Goal: Information Seeking & Learning: Learn about a topic

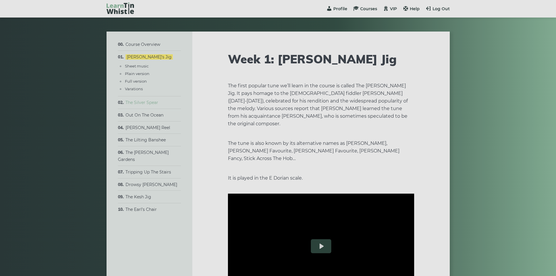
click at [138, 101] on link "The Silver Spear" at bounding box center [142, 102] width 33 height 5
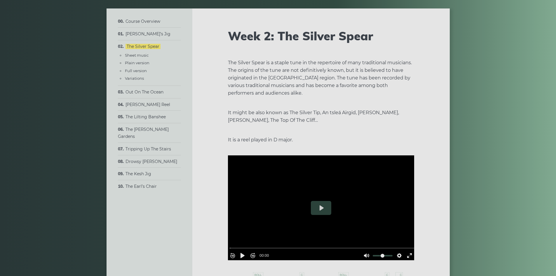
scroll to position [29, 0]
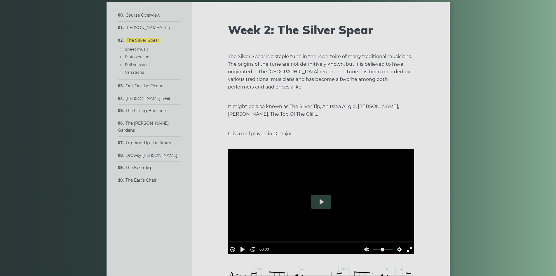
click at [325, 193] on div at bounding box center [321, 201] width 186 height 105
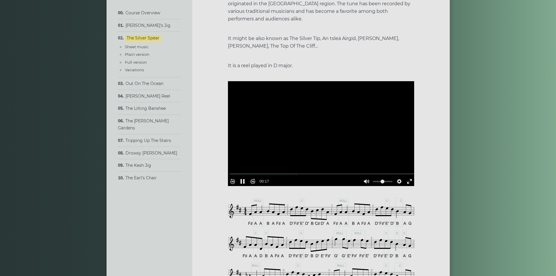
scroll to position [204, 0]
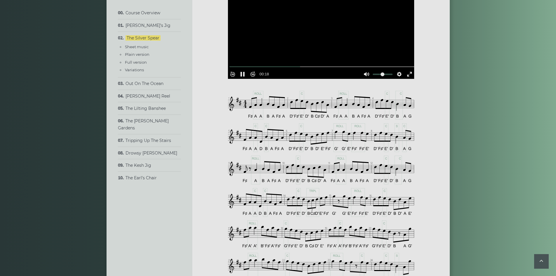
click at [299, 38] on div at bounding box center [321, 26] width 186 height 105
type input "*****"
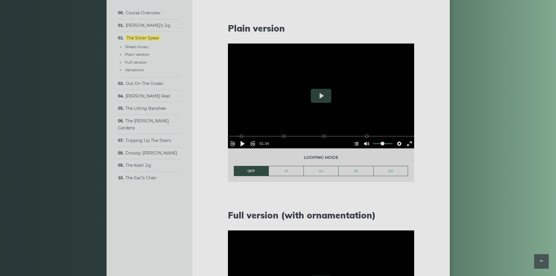
scroll to position [584, 0]
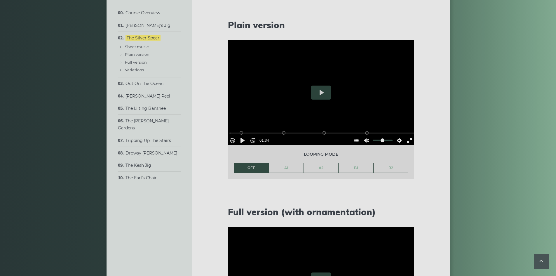
click at [327, 102] on div at bounding box center [321, 92] width 186 height 105
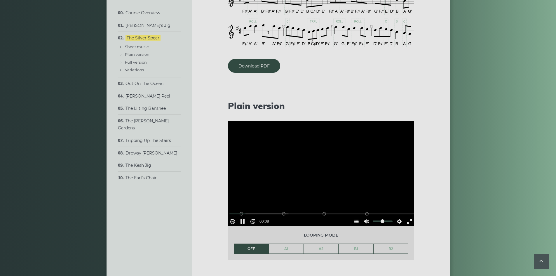
scroll to position [507, 0]
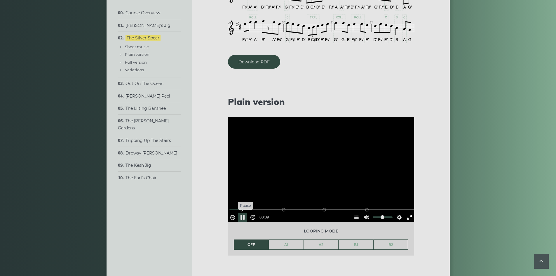
click at [245, 214] on button "Pause Play" at bounding box center [242, 217] width 9 height 9
click at [255, 65] on link "Download PDF" at bounding box center [254, 62] width 52 height 14
click at [320, 169] on button "Play" at bounding box center [321, 169] width 20 height 14
click at [284, 246] on link "A1" at bounding box center [286, 245] width 35 height 10
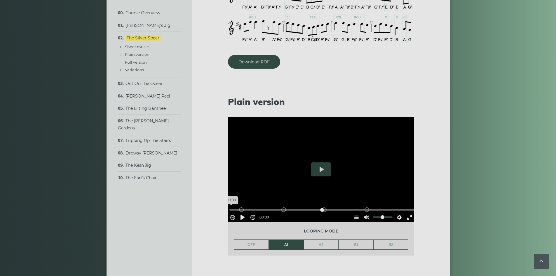
drag, startPoint x: 260, startPoint y: 205, endPoint x: 226, endPoint y: 207, distance: 33.6
click at [230, 207] on input "Seek" at bounding box center [323, 210] width 186 height 6
drag, startPoint x: 274, startPoint y: 206, endPoint x: 190, endPoint y: 201, distance: 84.3
click at [230, 207] on input "Seek" at bounding box center [323, 210] width 186 height 6
click at [269, 171] on div at bounding box center [321, 169] width 186 height 105
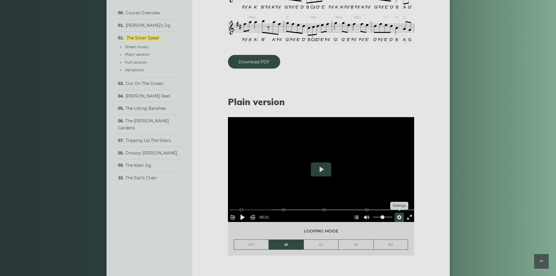
click at [398, 217] on button "Settings" at bounding box center [399, 217] width 9 height 9
click at [398, 201] on button "Speed Normal" at bounding box center [383, 202] width 40 height 9
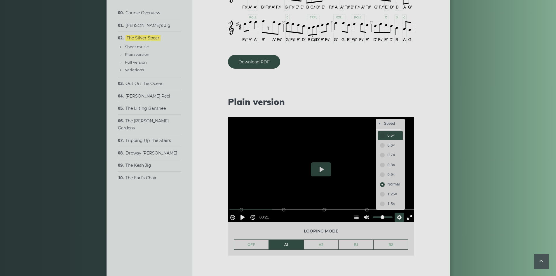
click at [378, 135] on button "0.5×" at bounding box center [390, 135] width 25 height 9
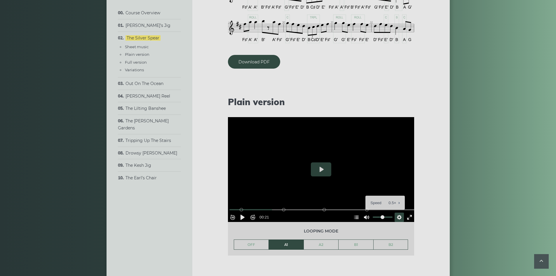
drag, startPoint x: 244, startPoint y: 207, endPoint x: 221, endPoint y: 209, distance: 23.4
click at [212, 207] on div "Week 2: The Silver Spear The Silver Spear is a staple tune in the repertoire of…" at bounding box center [322, 227] width 258 height 1407
drag, startPoint x: 246, startPoint y: 206, endPoint x: 230, endPoint y: 207, distance: 15.5
click at [230, 207] on div "Rewind 10s Pause Play Forward 10s % buffered 00:00 B2 (Bars 25-32) B1 (Bars 17-…" at bounding box center [321, 209] width 186 height 25
click at [235, 207] on input "Seek" at bounding box center [323, 210] width 186 height 6
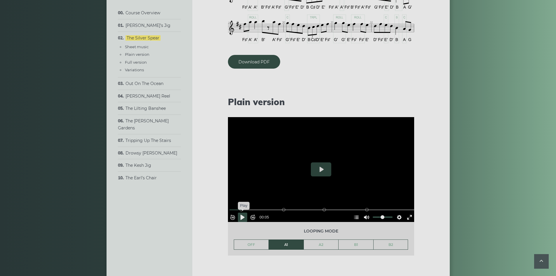
click at [247, 215] on button "Pause Play" at bounding box center [242, 217] width 9 height 9
drag, startPoint x: 252, startPoint y: 207, endPoint x: 238, endPoint y: 207, distance: 13.7
click at [236, 207] on input "Seek" at bounding box center [323, 210] width 186 height 6
drag, startPoint x: 241, startPoint y: 207, endPoint x: 230, endPoint y: 207, distance: 11.4
click at [230, 207] on input "Seek" at bounding box center [323, 210] width 186 height 6
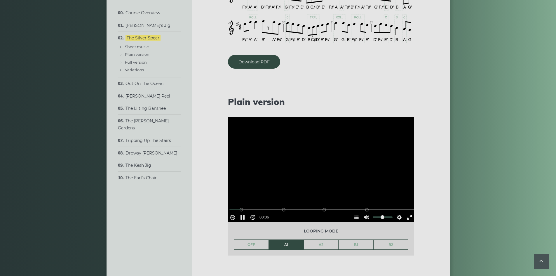
click at [310, 148] on div at bounding box center [321, 169] width 186 height 105
type input "****"
